Goal: Information Seeking & Learning: Learn about a topic

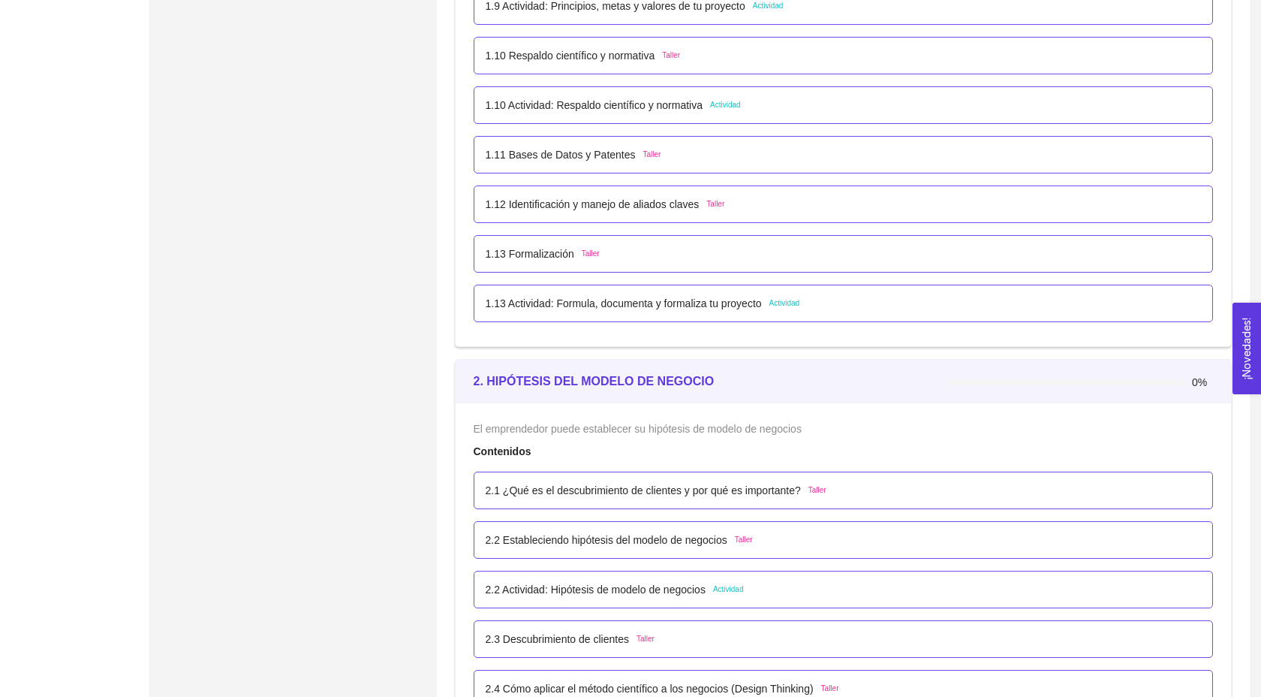
scroll to position [1052, 0]
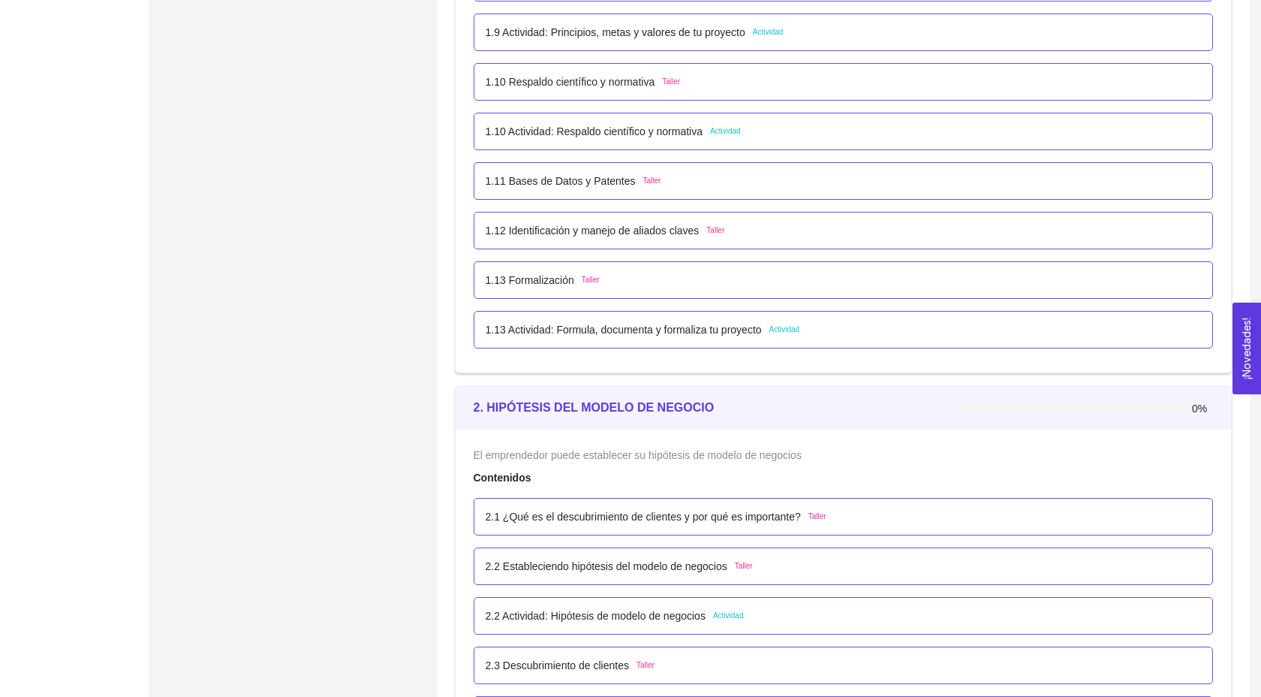
click at [531, 179] on div "1.11 Bases de Datos y Patentes Taller" at bounding box center [844, 181] width 740 height 38
click at [523, 90] on p "1.10 Respaldo científico y normativa" at bounding box center [571, 82] width 170 height 17
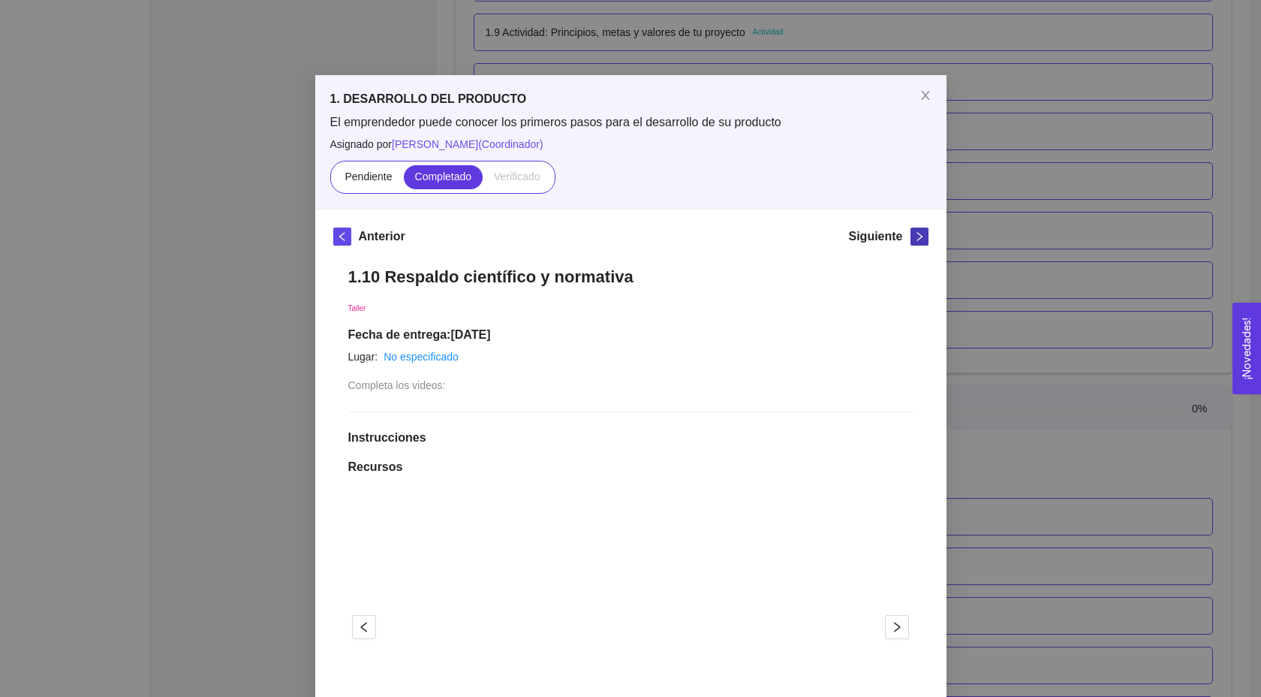
click at [917, 235] on icon "right" at bounding box center [919, 236] width 11 height 11
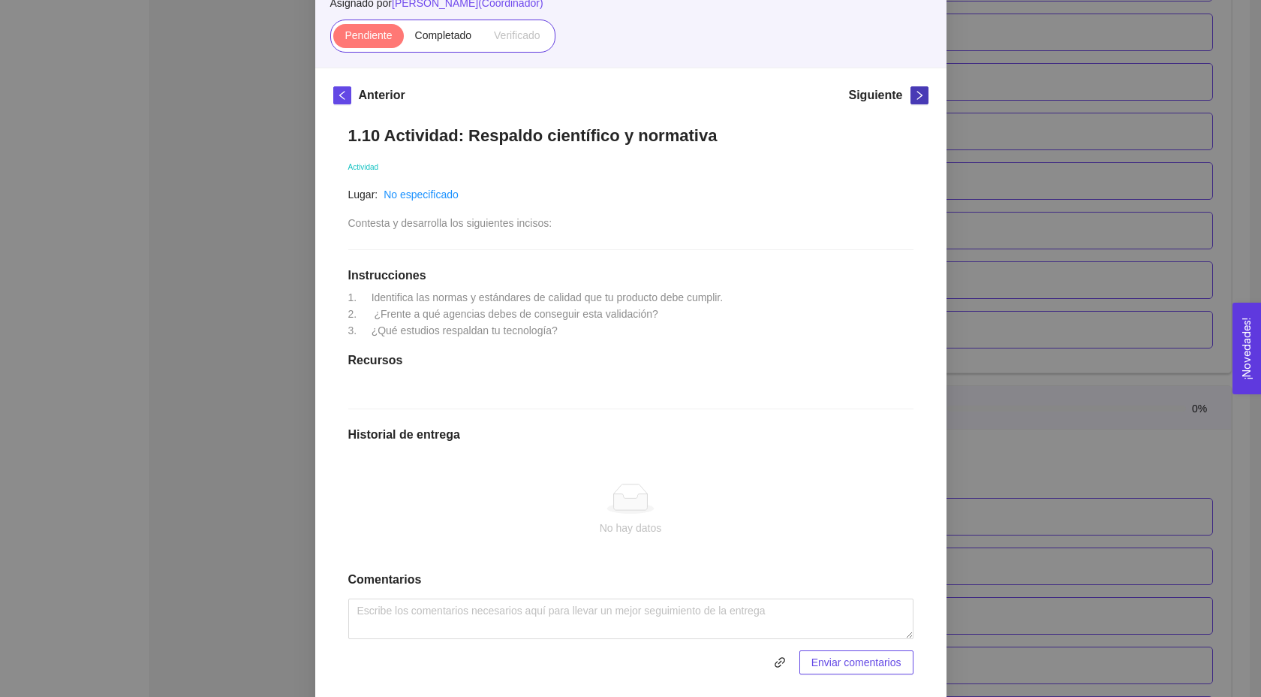
scroll to position [185, 0]
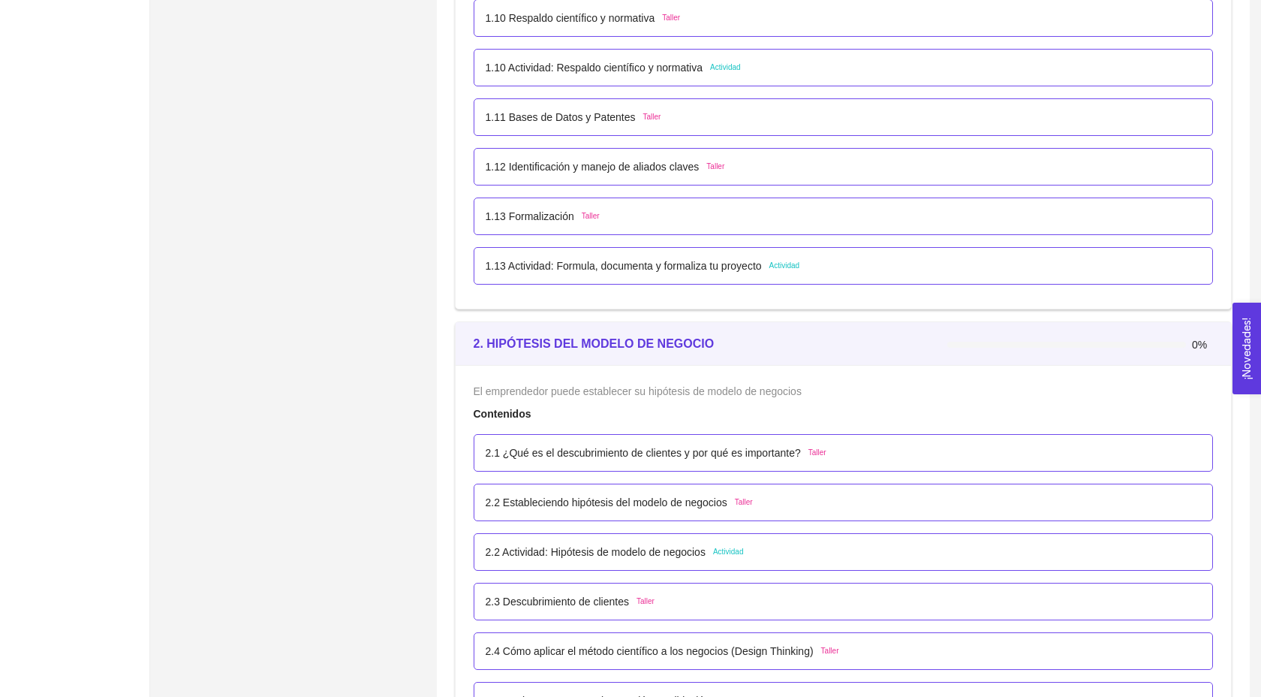
scroll to position [1094, 0]
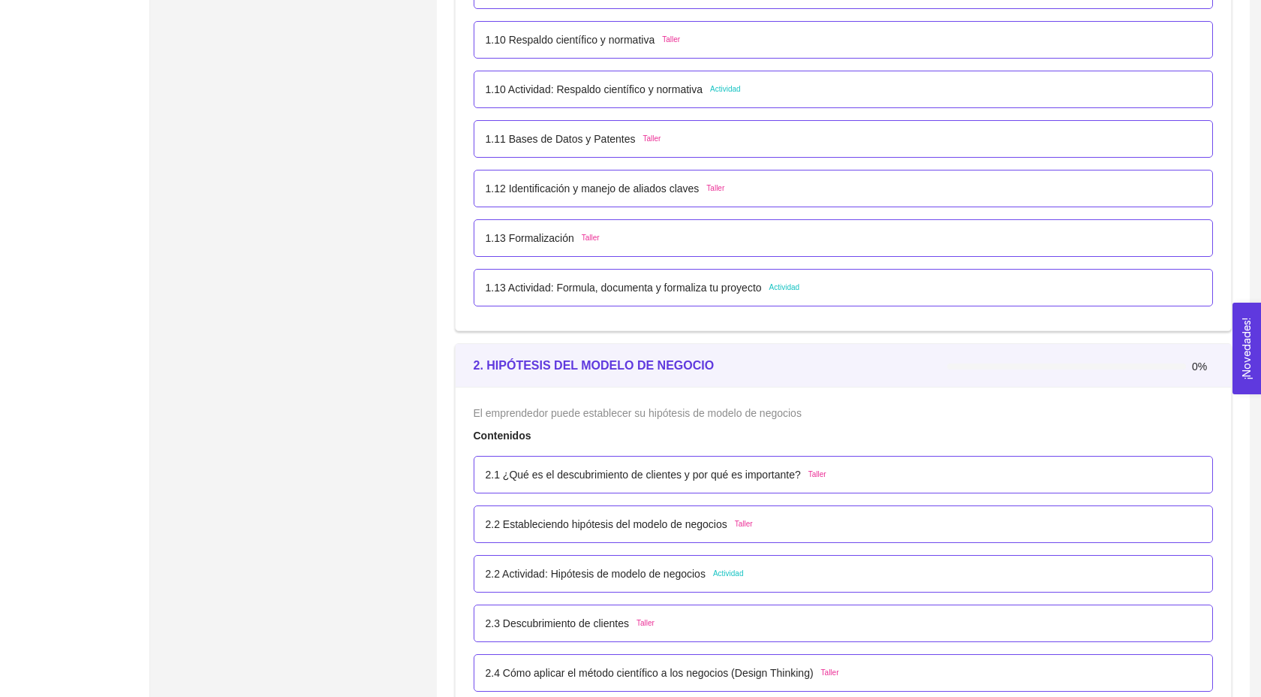
click at [572, 246] on p "1.13 Formalización" at bounding box center [530, 238] width 89 height 17
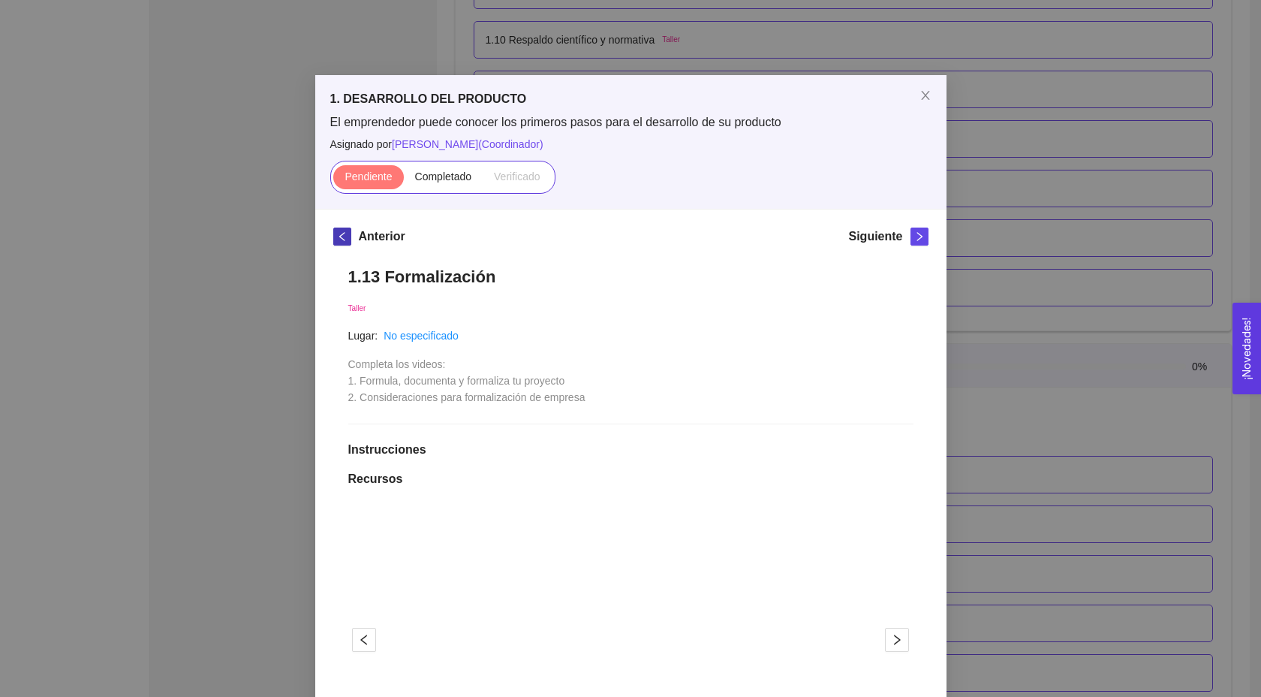
click at [345, 233] on icon "left" at bounding box center [342, 236] width 11 height 11
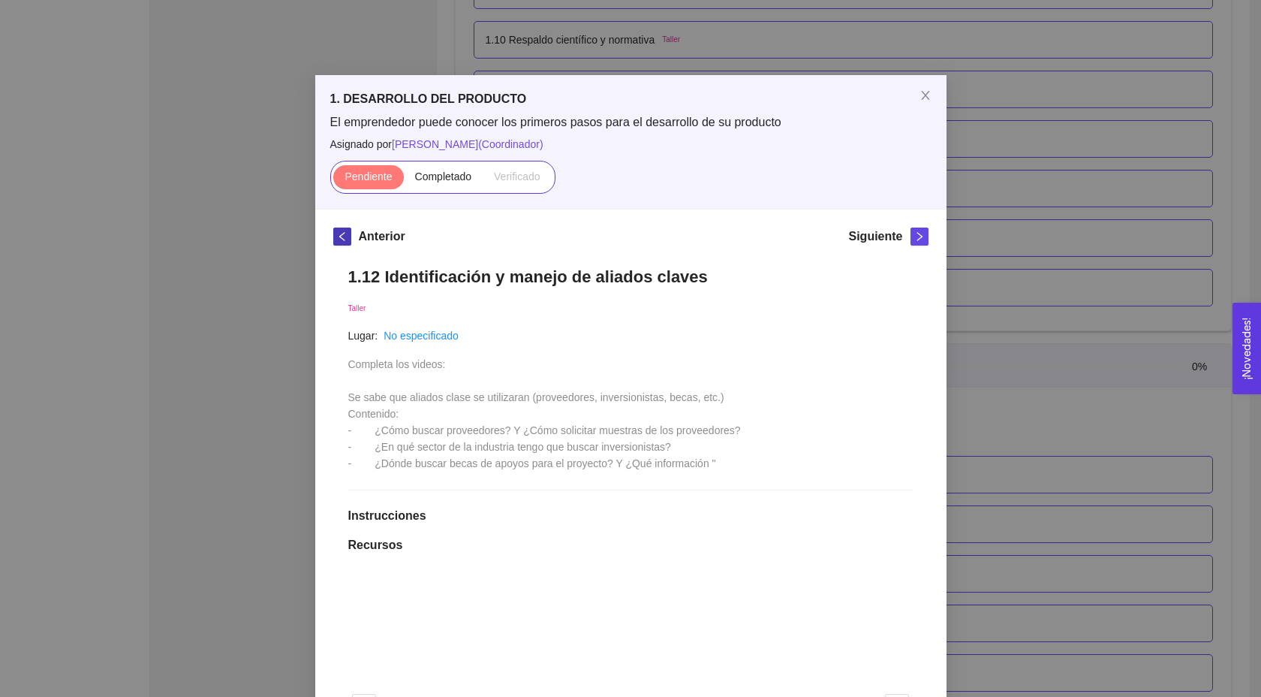
click at [345, 233] on icon "left" at bounding box center [342, 236] width 11 height 11
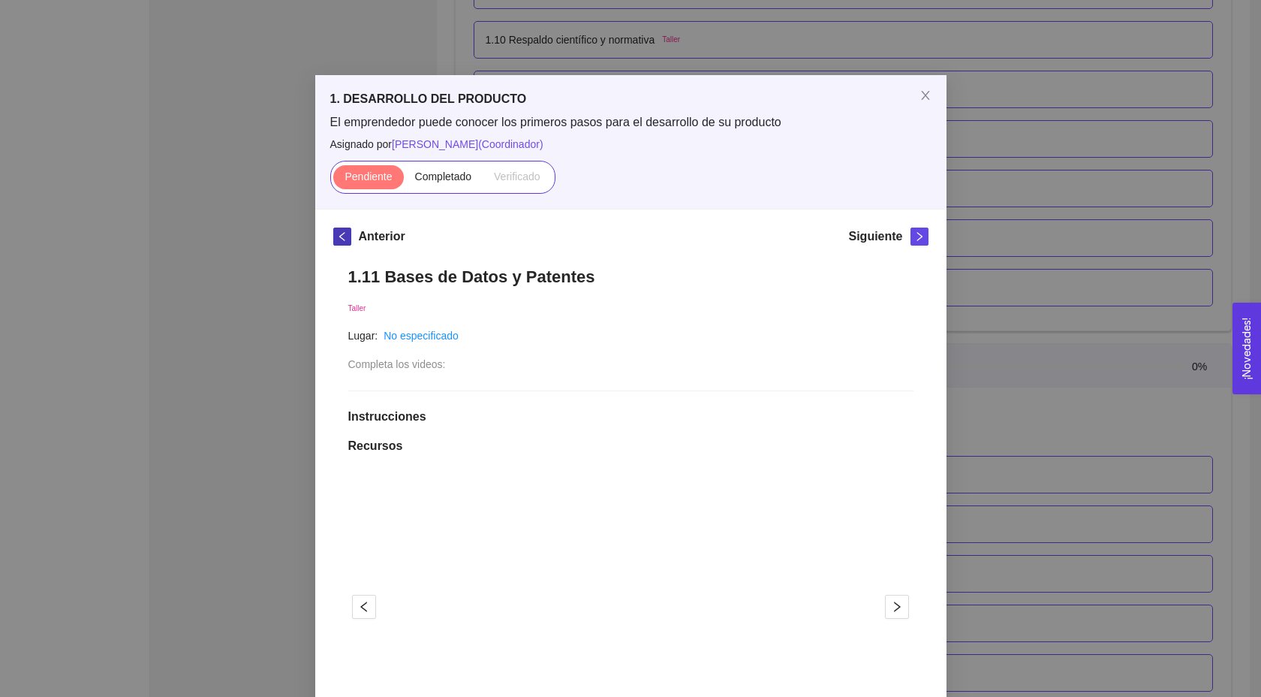
click at [345, 233] on icon "left" at bounding box center [342, 236] width 11 height 11
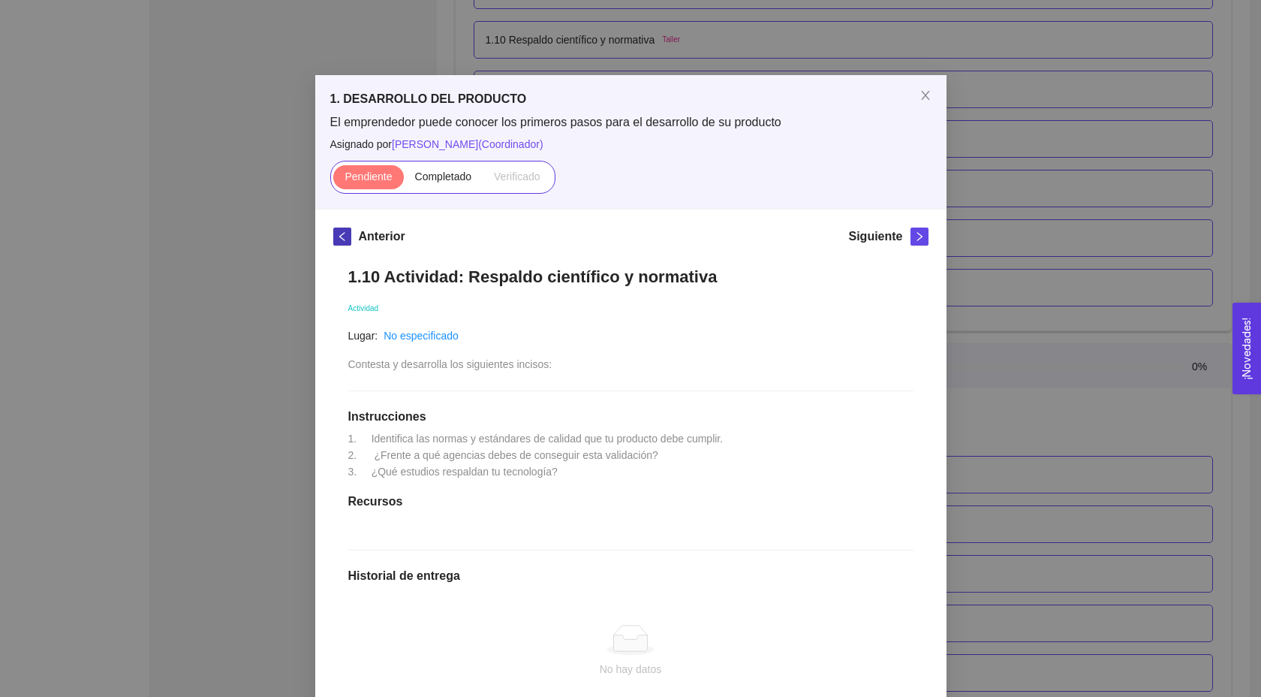
click at [345, 233] on icon "left" at bounding box center [342, 236] width 11 height 11
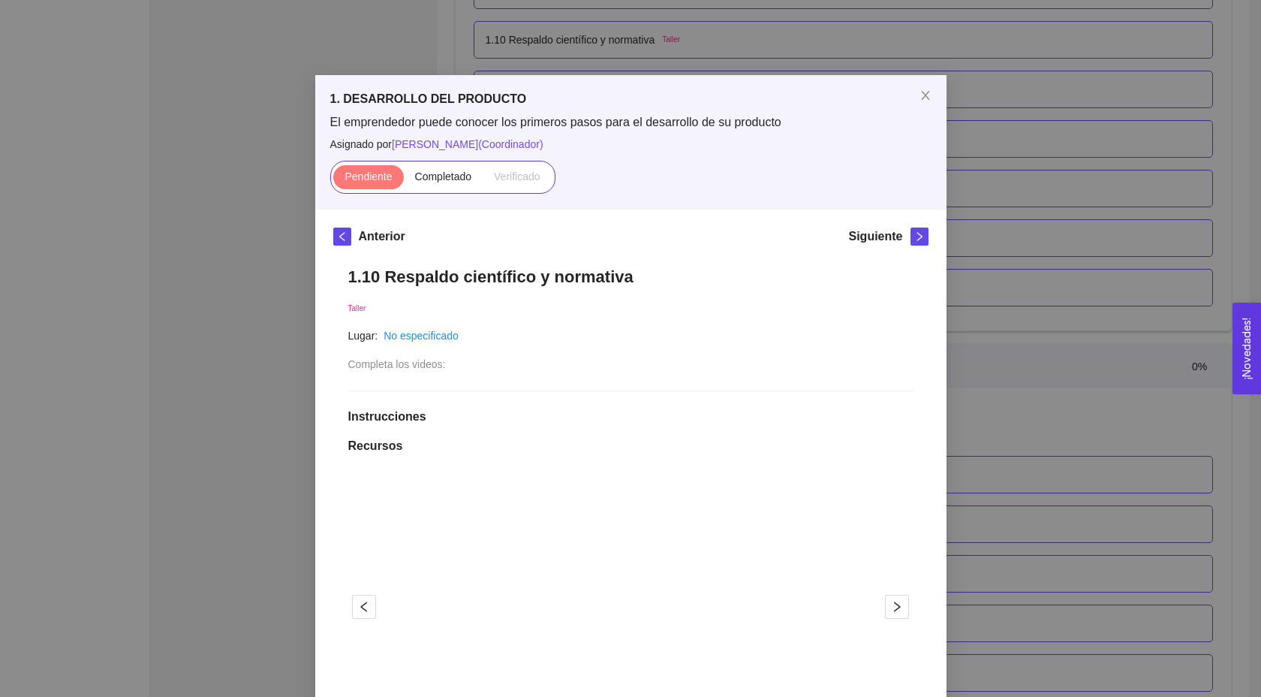
click at [989, 242] on div "1. DESARROLLO DEL PRODUCTO El emprendedor puede conocer los primeros pasos para…" at bounding box center [630, 348] width 1261 height 697
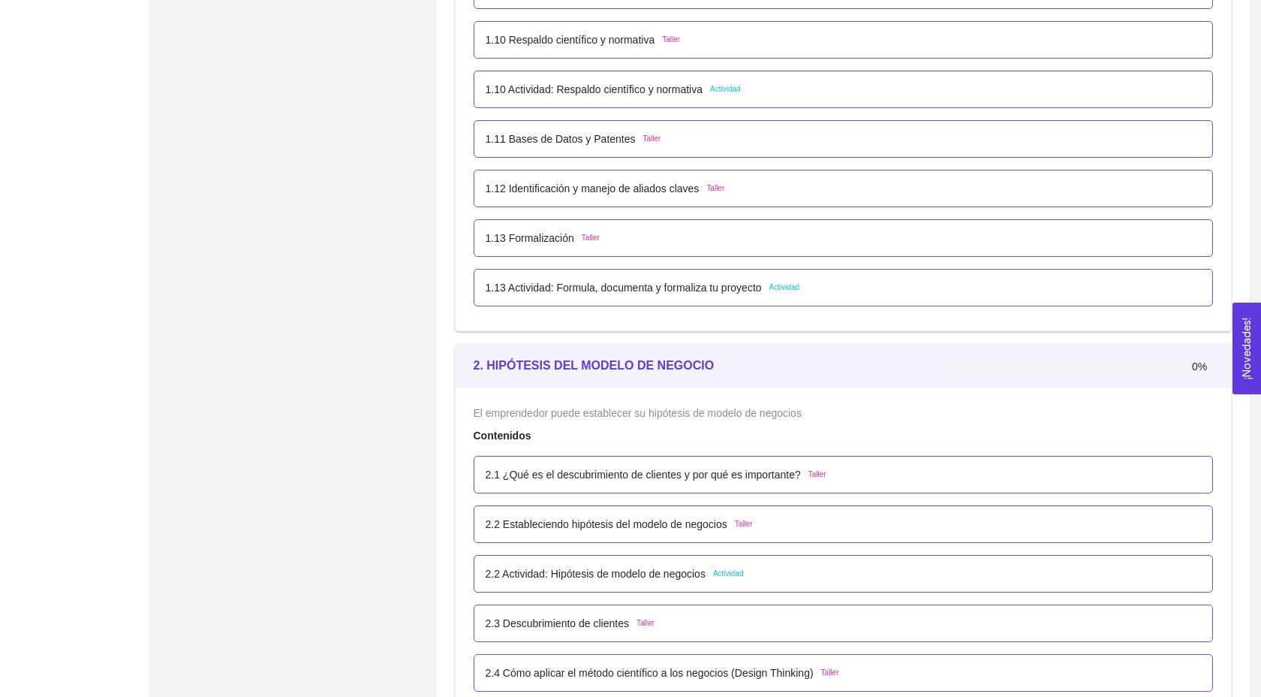
click at [630, 65] on li "1.10 Respaldo científico y normativa Taller" at bounding box center [844, 40] width 740 height 50
click at [614, 48] on p "1.10 Respaldo científico y normativa" at bounding box center [571, 40] width 170 height 17
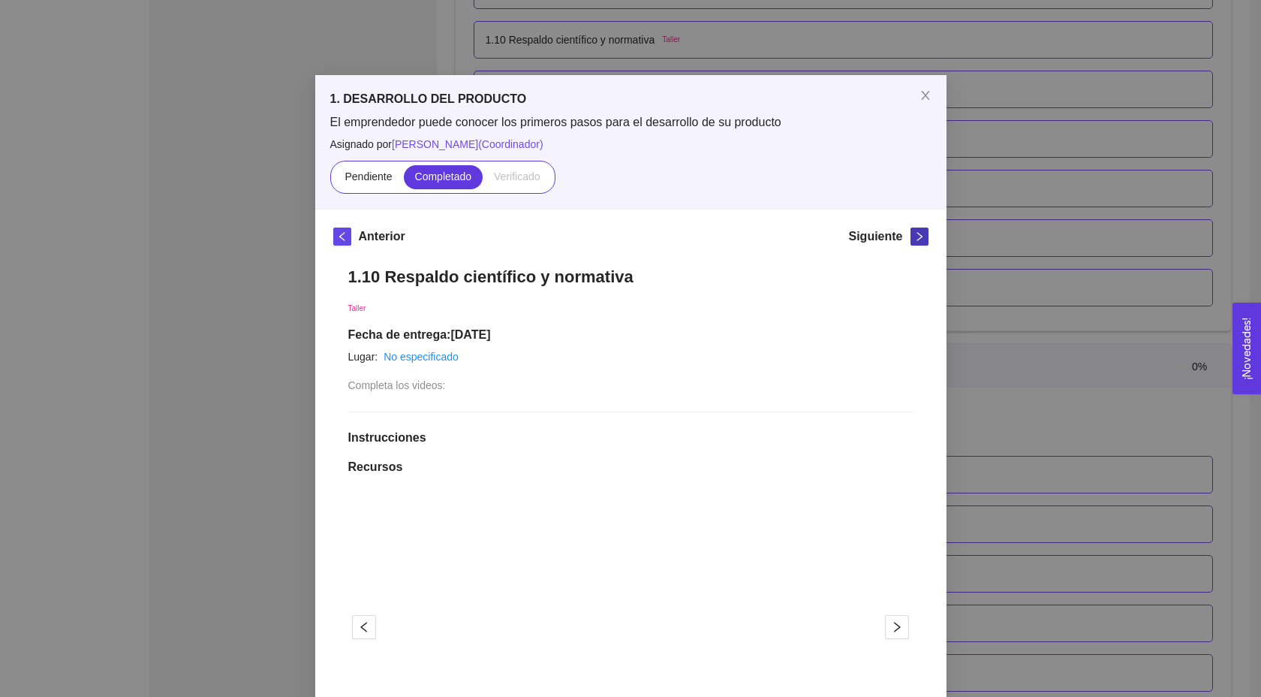
click at [914, 232] on icon "right" at bounding box center [919, 236] width 11 height 11
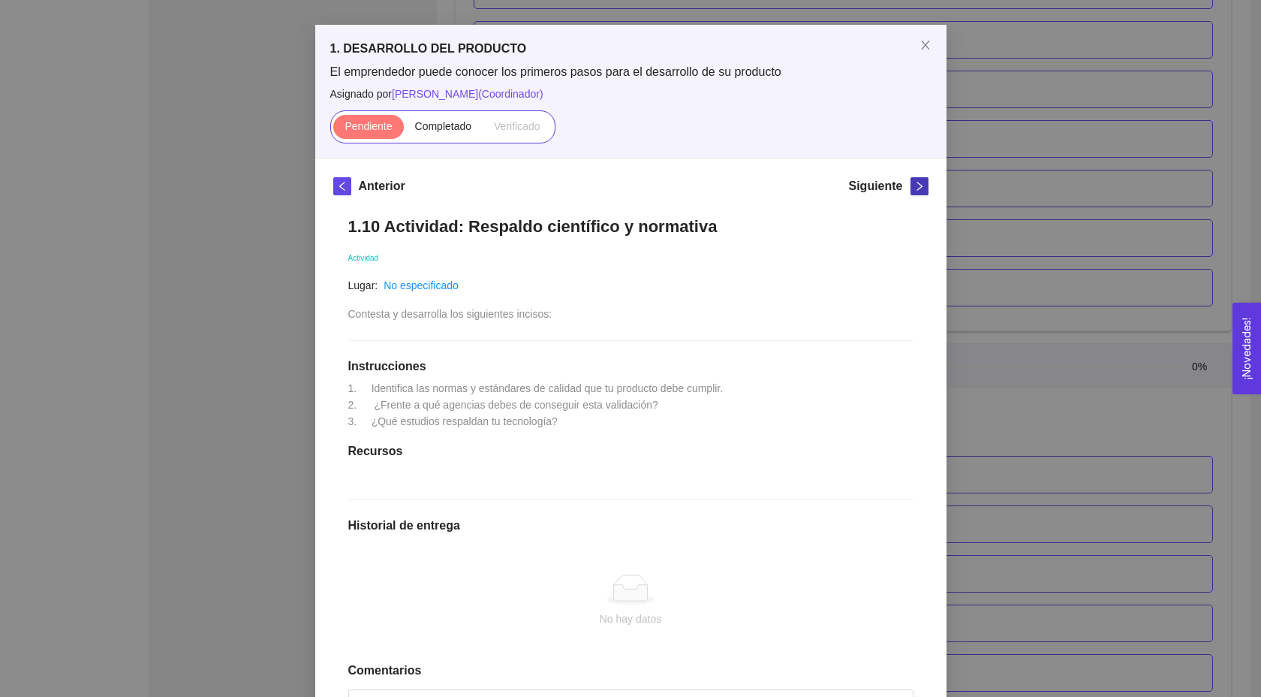
scroll to position [0, 0]
